Goal: Check status: Check status

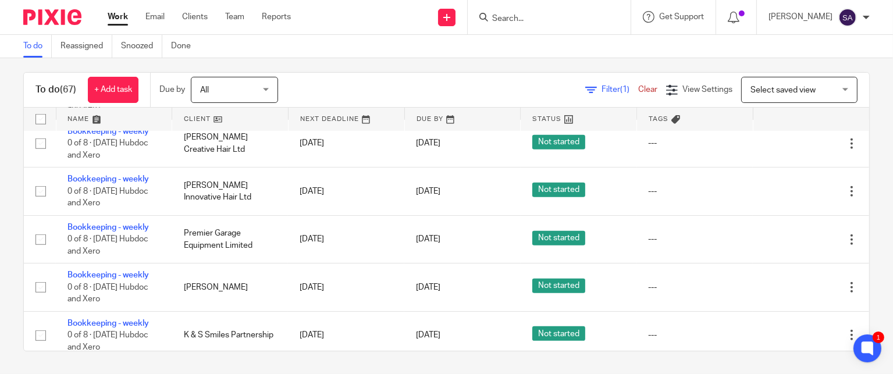
scroll to position [989, 0]
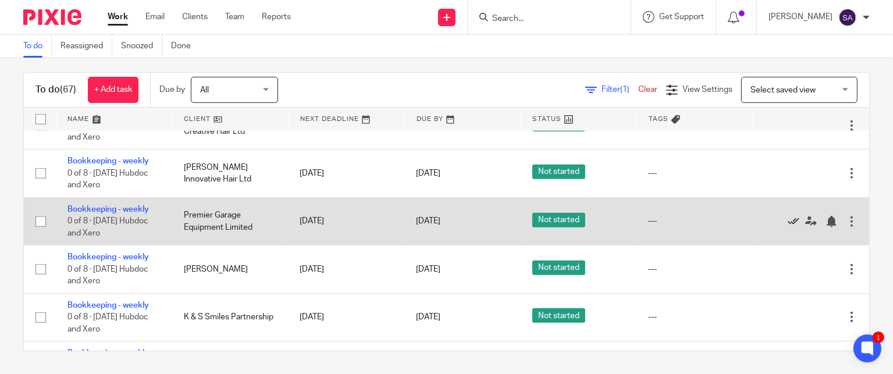
click at [788, 227] on icon at bounding box center [794, 222] width 12 height 12
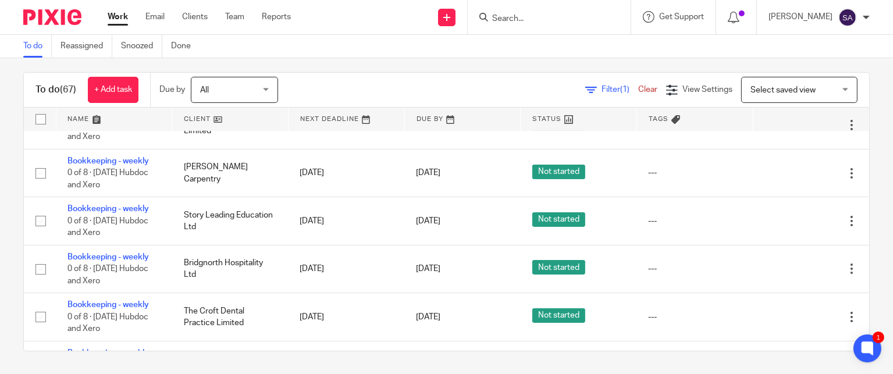
scroll to position [291, 0]
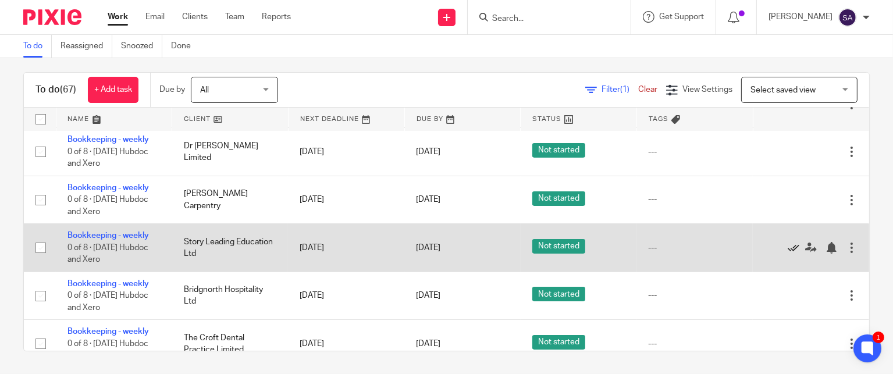
click at [788, 248] on icon at bounding box center [794, 248] width 12 height 12
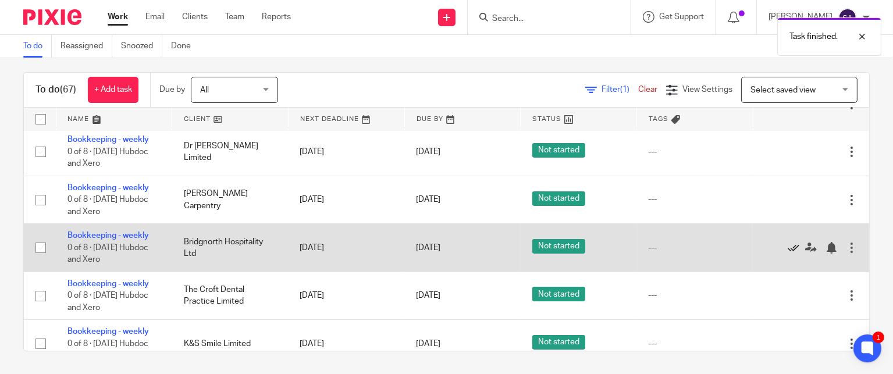
click at [788, 249] on icon at bounding box center [794, 248] width 12 height 12
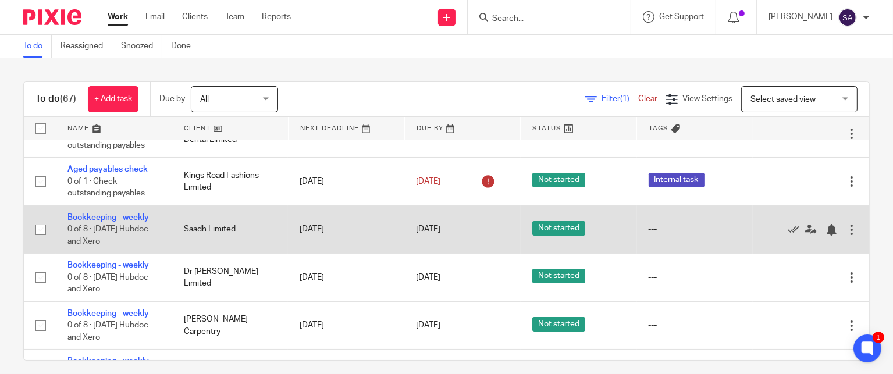
scroll to position [233, 0]
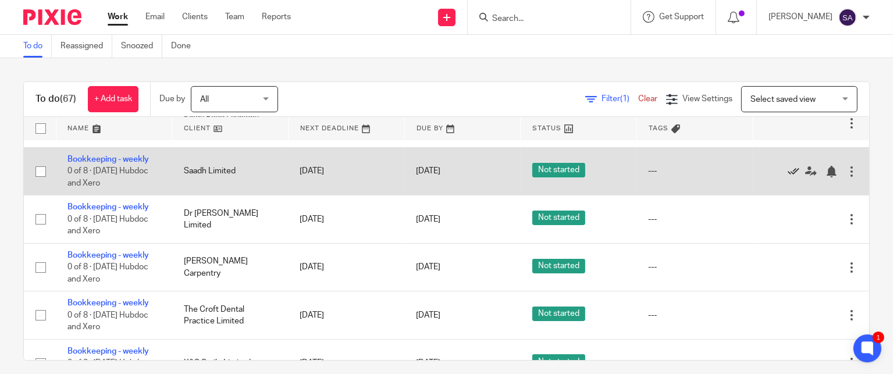
click at [788, 172] on icon at bounding box center [794, 172] width 12 height 12
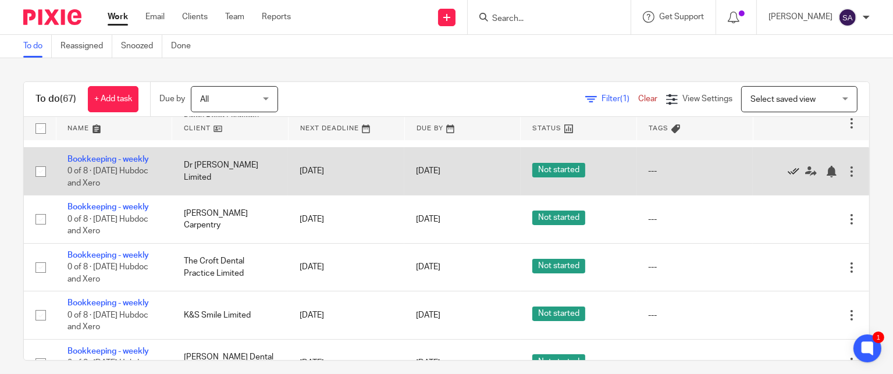
click at [788, 172] on icon at bounding box center [794, 172] width 12 height 12
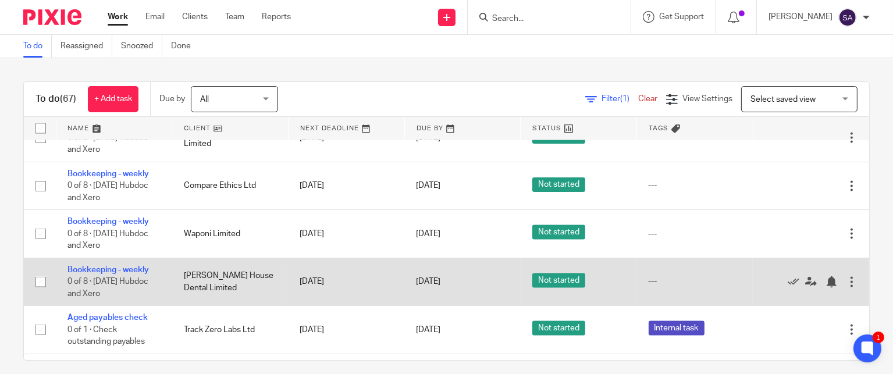
scroll to position [1695, 0]
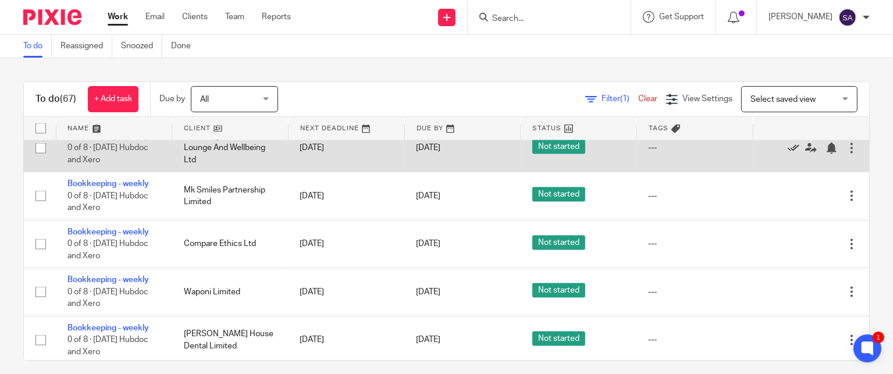
click at [788, 154] on icon at bounding box center [794, 149] width 12 height 12
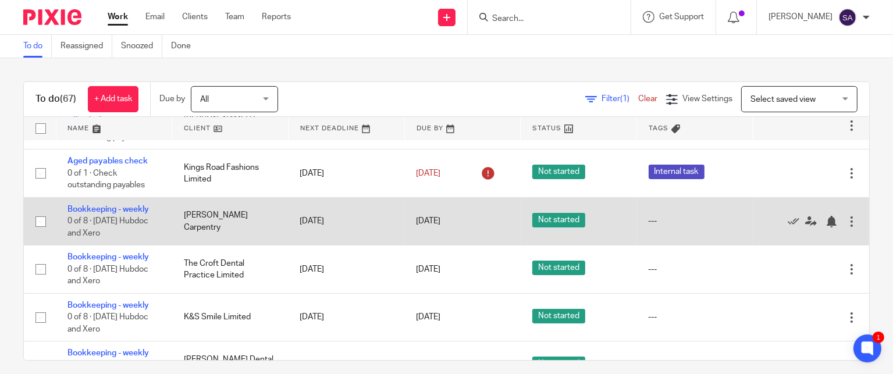
scroll to position [241, 0]
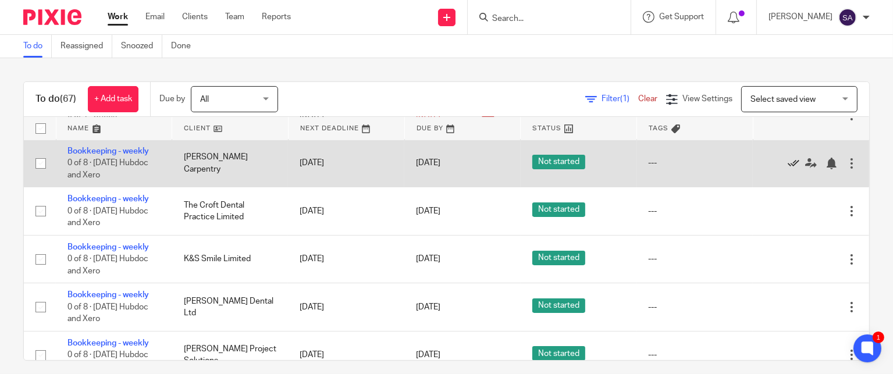
click at [788, 164] on icon at bounding box center [794, 164] width 12 height 12
click at [788, 166] on icon at bounding box center [794, 164] width 12 height 12
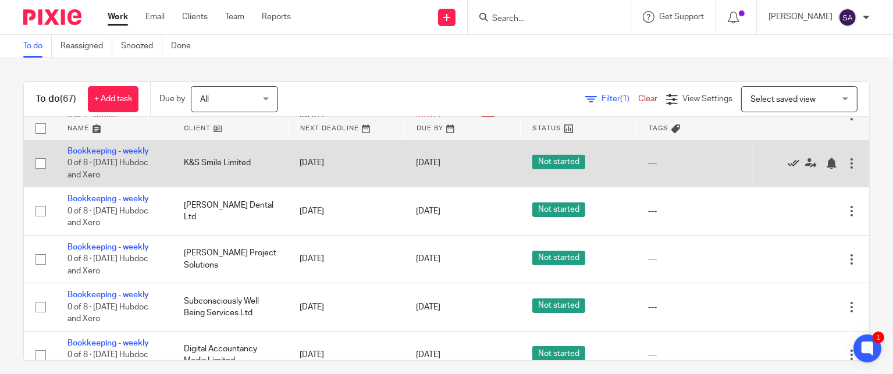
click at [788, 163] on icon at bounding box center [794, 164] width 12 height 12
click at [788, 167] on icon at bounding box center [794, 164] width 12 height 12
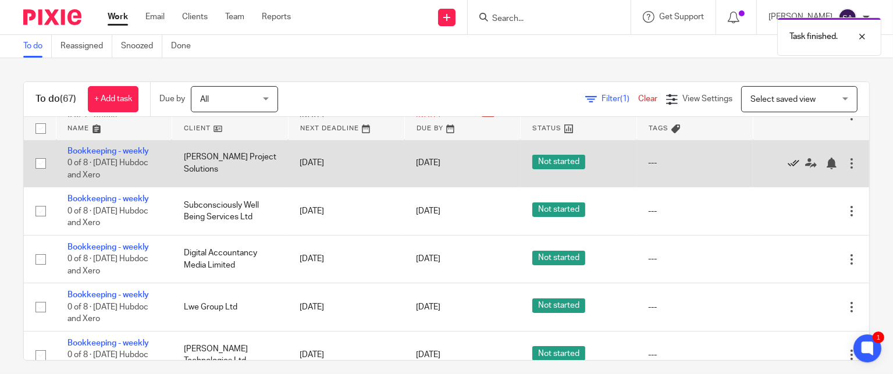
click at [788, 165] on icon at bounding box center [794, 164] width 12 height 12
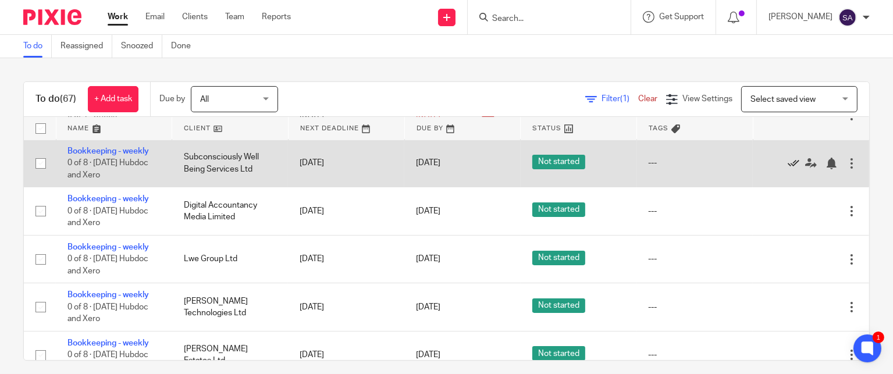
click at [788, 163] on icon at bounding box center [794, 164] width 12 height 12
click at [788, 164] on icon at bounding box center [794, 164] width 12 height 12
